Goal: Check status: Check status

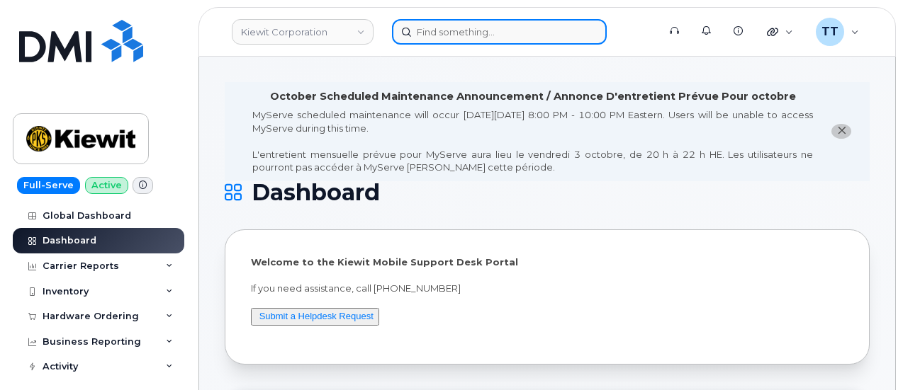
click at [476, 29] on input at bounding box center [499, 32] width 215 height 26
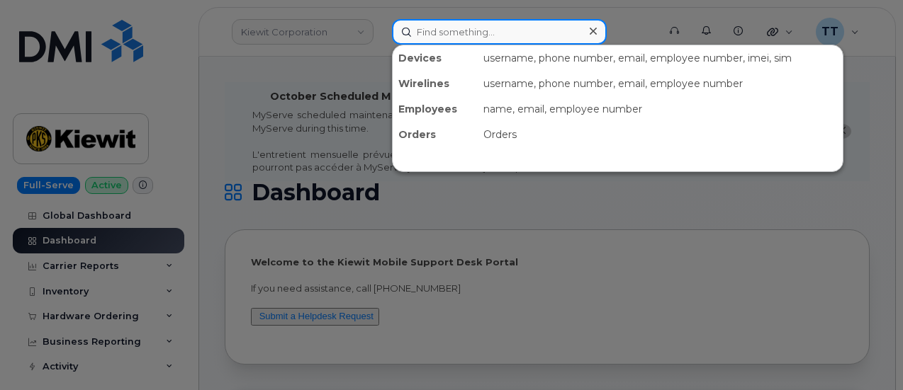
paste input "359299428157981"
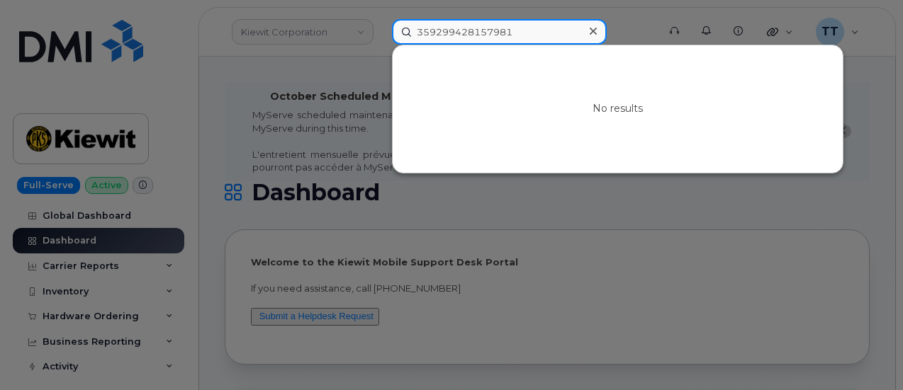
type input "359299428157981"
click at [429, 34] on input "359299428157981" at bounding box center [499, 32] width 215 height 26
click at [429, 35] on input "359299428157981" at bounding box center [499, 32] width 215 height 26
paste input "719-313-8672"
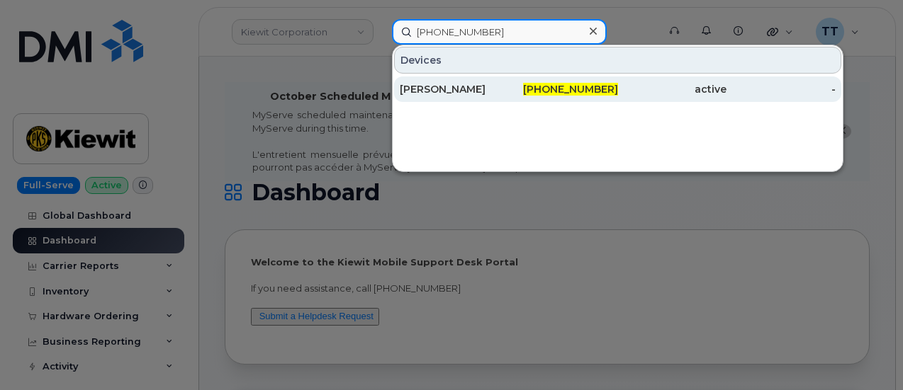
type input "719-313-8672"
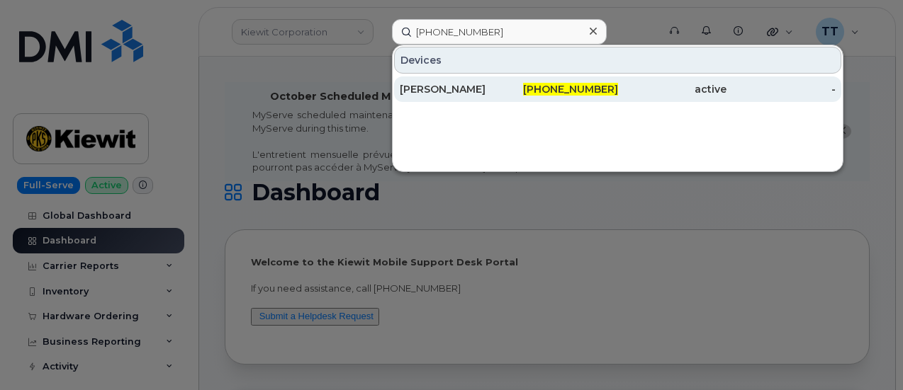
click at [483, 78] on div "[PERSON_NAME]" at bounding box center [454, 90] width 109 height 26
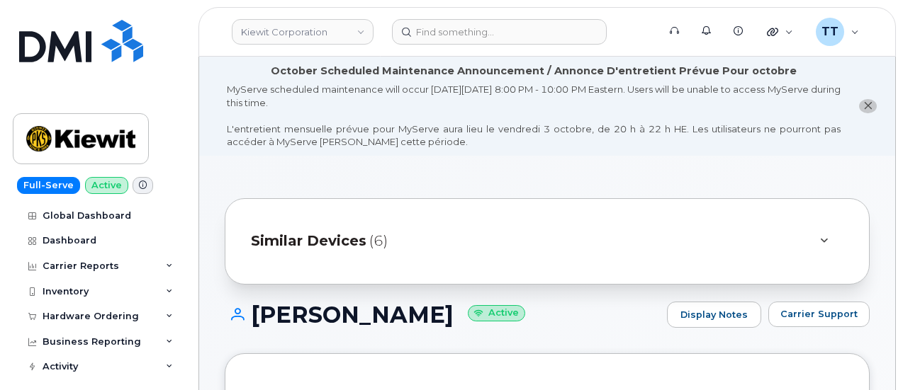
click at [360, 315] on h1 "[PERSON_NAME] Active" at bounding box center [442, 315] width 435 height 25
click at [361, 315] on h1 "[PERSON_NAME] Active" at bounding box center [442, 315] width 435 height 25
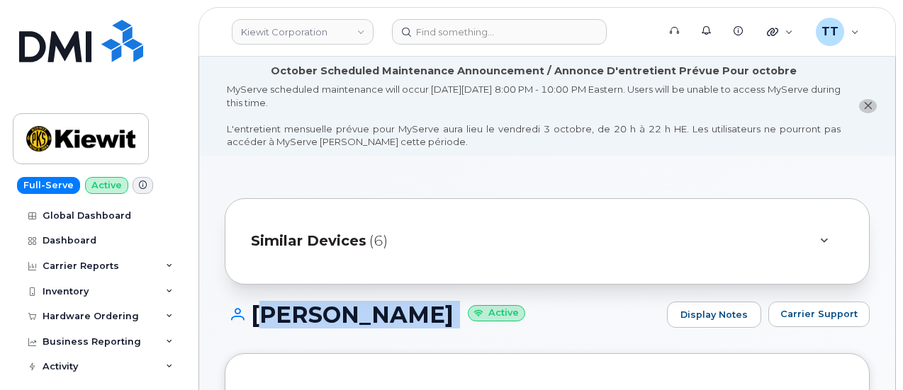
click at [361, 315] on h1 "[PERSON_NAME] Active" at bounding box center [442, 315] width 435 height 25
copy h1 "[PERSON_NAME]"
click at [370, 306] on h1 "[PERSON_NAME] Active" at bounding box center [442, 315] width 435 height 25
click at [354, 315] on h1 "[PERSON_NAME] Active" at bounding box center [442, 315] width 435 height 25
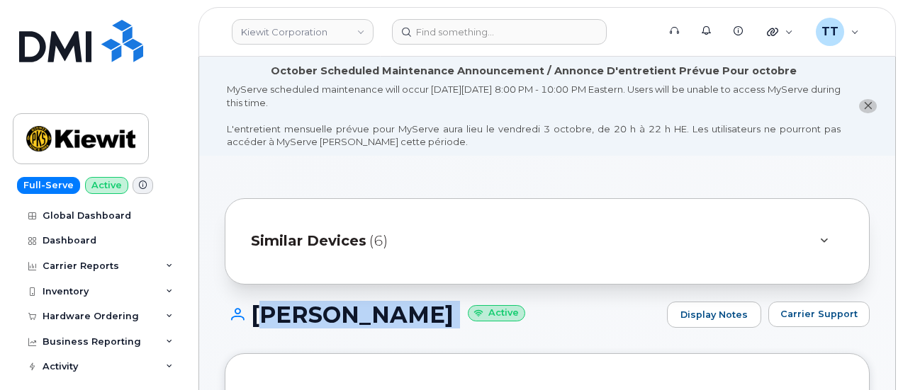
click at [350, 320] on h1 "[PERSON_NAME] Active" at bounding box center [442, 315] width 435 height 25
click at [322, 337] on div "[PERSON_NAME] Active Display Notes Carrier Support" at bounding box center [547, 328] width 645 height 52
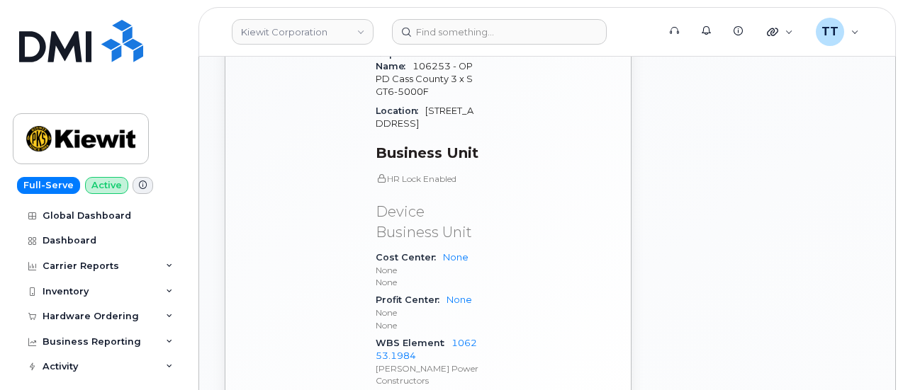
scroll to position [1134, 0]
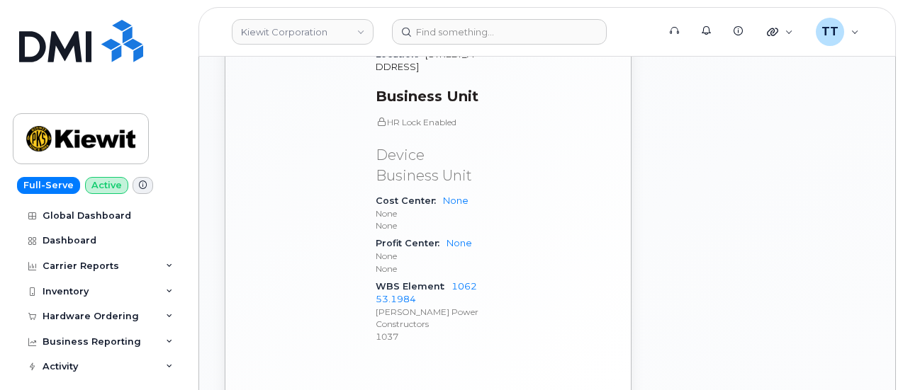
drag, startPoint x: 781, startPoint y: 269, endPoint x: 563, endPoint y: 297, distance: 220.1
drag, startPoint x: 379, startPoint y: 218, endPoint x: 434, endPoint y: 227, distance: 55.5
click at [434, 278] on div "WBS Element 106253.1984 [PERSON_NAME] Power Constructors 1037" at bounding box center [427, 312] width 103 height 68
copy div "WBS Element 106253.1984"
